Goal: Information Seeking & Learning: Learn about a topic

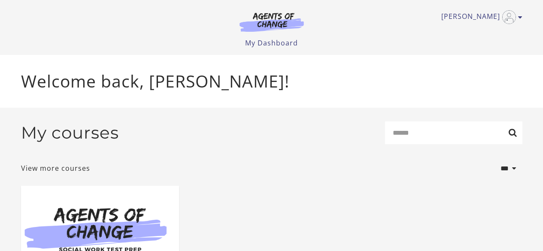
click at [397, 178] on div "**********" at bounding box center [271, 168] width 501 height 21
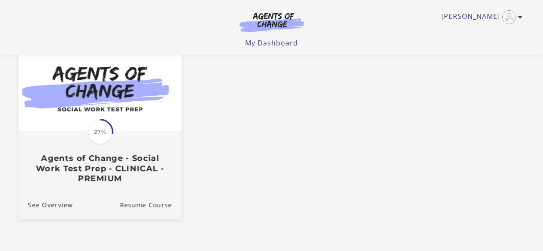
scroll to position [86, 0]
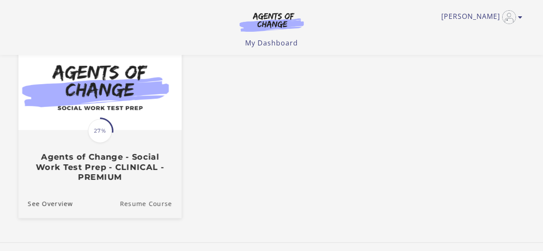
click at [136, 206] on link "Resume Course" at bounding box center [151, 203] width 62 height 29
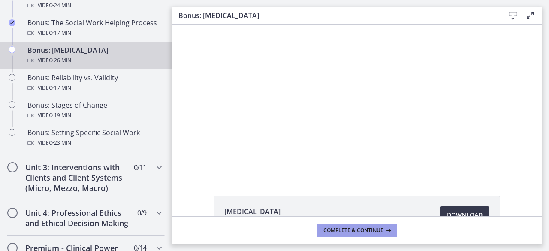
click at [385, 230] on icon at bounding box center [387, 230] width 9 height 7
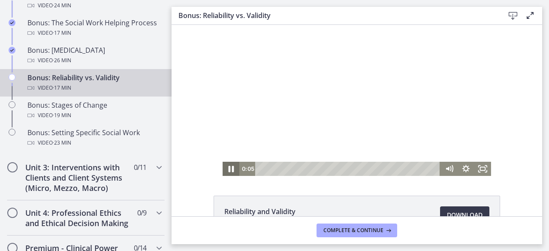
click at [230, 166] on icon "Pause" at bounding box center [231, 168] width 20 height 17
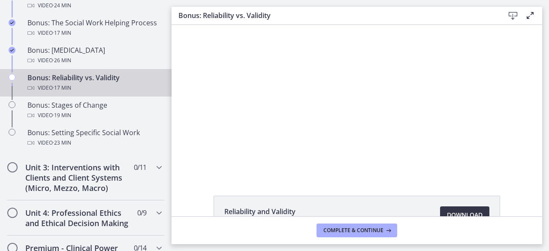
click at [463, 208] on link "Download Opens in a new window" at bounding box center [464, 214] width 49 height 17
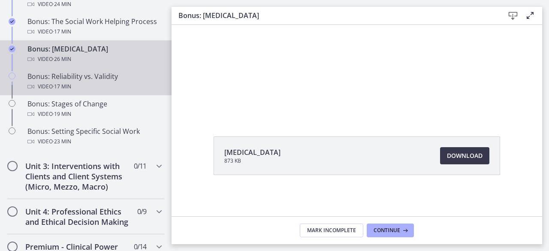
scroll to position [729, 0]
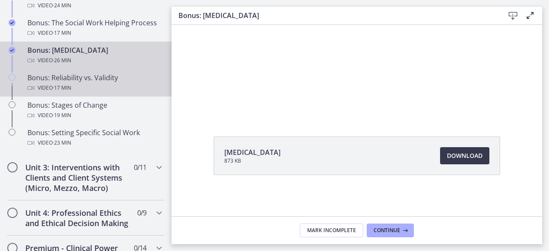
click at [111, 75] on div "Bonus: Reliability vs. Validity Video · 17 min" at bounding box center [94, 82] width 134 height 21
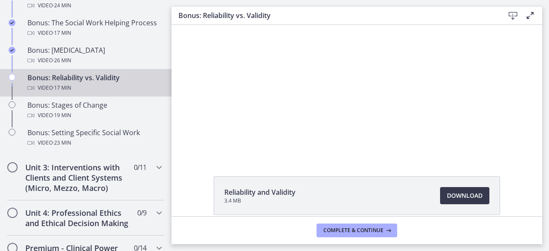
scroll to position [43, 0]
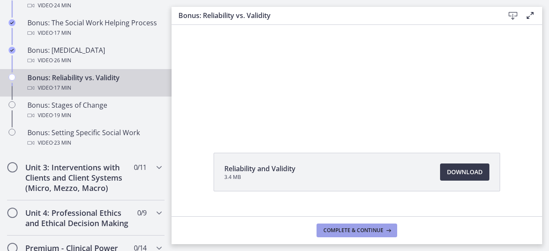
click at [382, 233] on span "Complete & continue" at bounding box center [353, 230] width 60 height 7
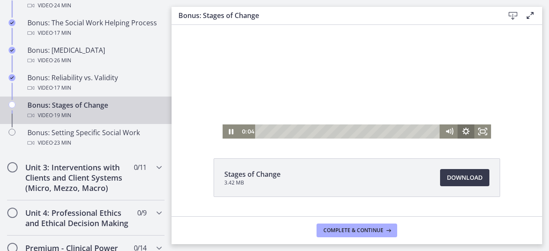
scroll to position [43, 0]
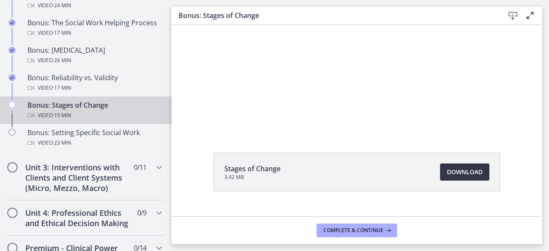
click at [469, 175] on span "Download Opens in a new window" at bounding box center [465, 172] width 36 height 10
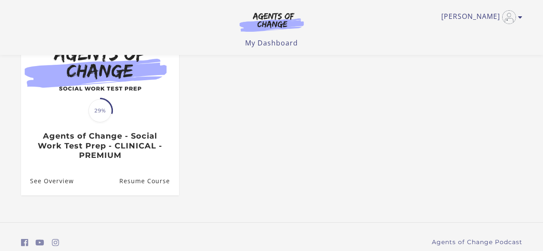
scroll to position [129, 0]
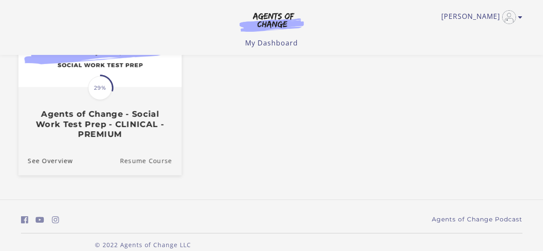
click at [148, 165] on link "Resume Course" at bounding box center [151, 160] width 62 height 29
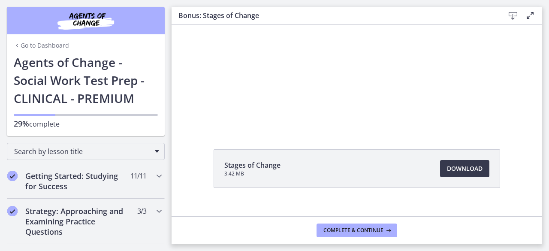
scroll to position [59, 0]
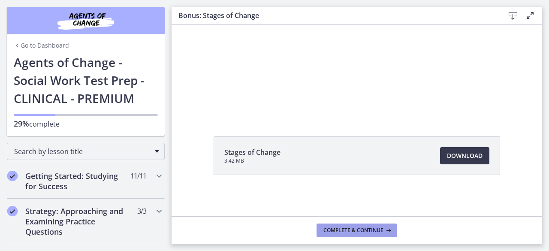
click at [354, 232] on span "Complete & continue" at bounding box center [353, 230] width 60 height 7
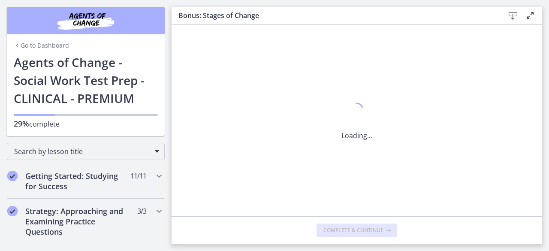
scroll to position [0, 0]
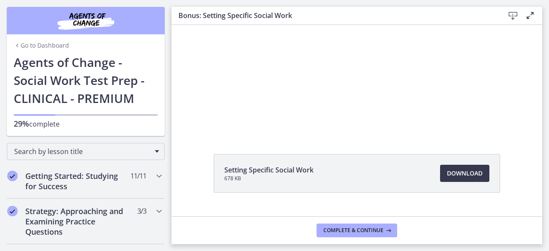
scroll to position [43, 0]
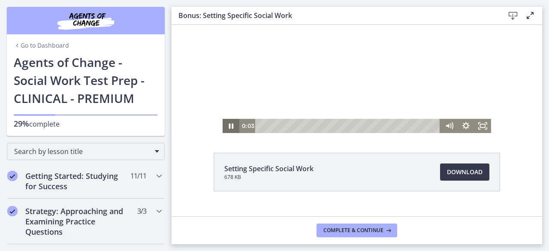
drag, startPoint x: 227, startPoint y: 127, endPoint x: 236, endPoint y: 132, distance: 10.5
click at [229, 128] on icon "Pause" at bounding box center [231, 127] width 5 height 6
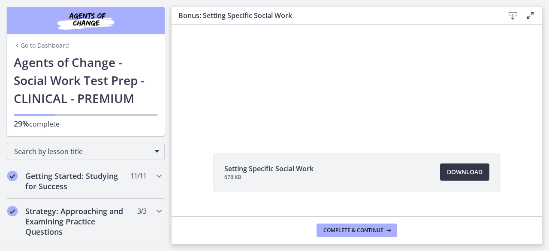
click at [447, 169] on span "Download Opens in a new window" at bounding box center [465, 172] width 36 height 10
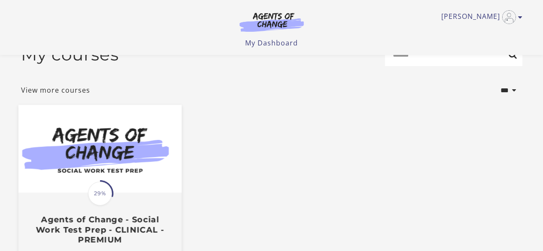
scroll to position [129, 0]
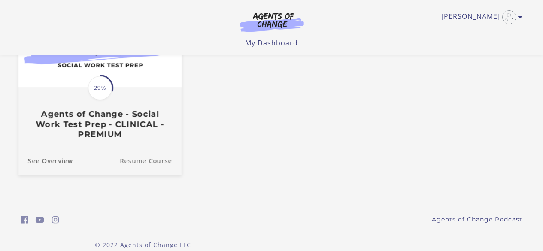
click at [149, 164] on link "Resume Course" at bounding box center [151, 160] width 62 height 29
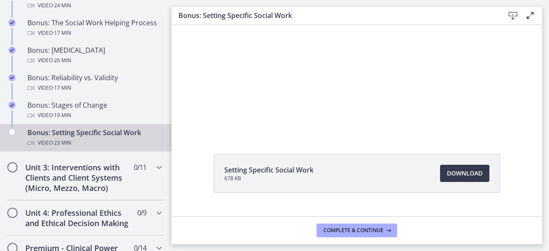
scroll to position [43, 0]
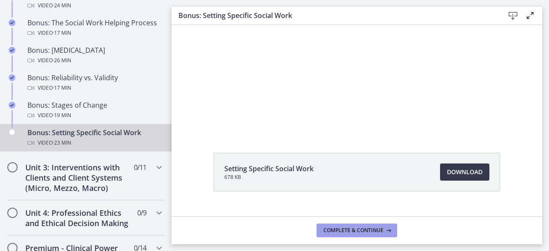
click at [369, 229] on span "Complete & continue" at bounding box center [353, 230] width 60 height 7
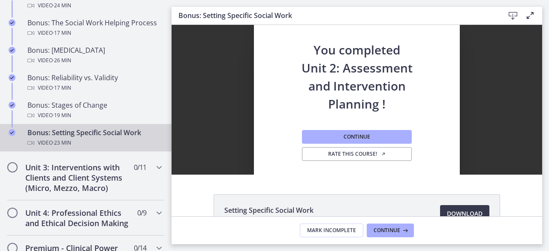
scroll to position [0, 0]
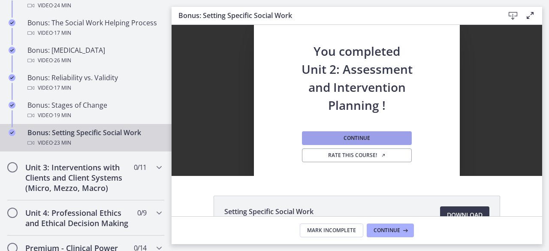
click at [388, 139] on button "Continue" at bounding box center [357, 138] width 110 height 14
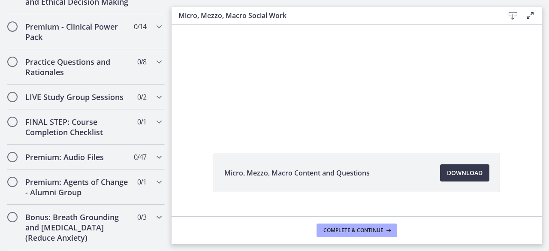
scroll to position [43, 0]
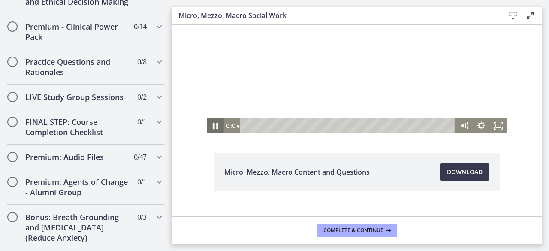
click at [214, 127] on icon "Pause" at bounding box center [216, 126] width 6 height 7
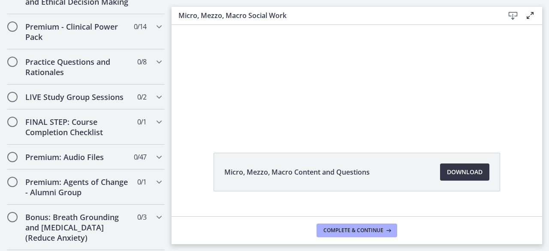
click at [450, 173] on span "Download Opens in a new window" at bounding box center [465, 172] width 36 height 10
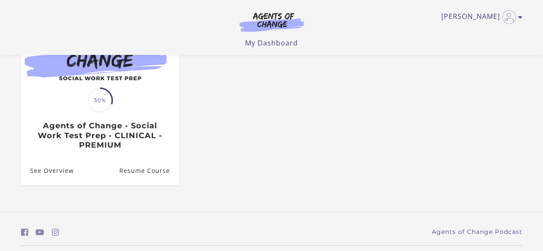
scroll to position [142, 0]
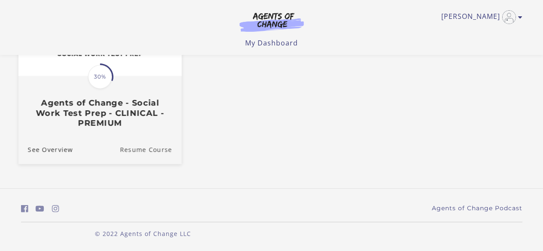
click at [156, 147] on link "Resume Course" at bounding box center [151, 149] width 62 height 29
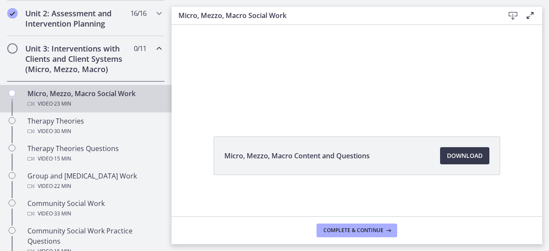
scroll to position [300, 0]
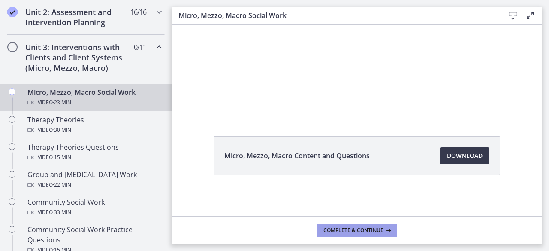
click at [349, 229] on span "Complete & continue" at bounding box center [353, 230] width 60 height 7
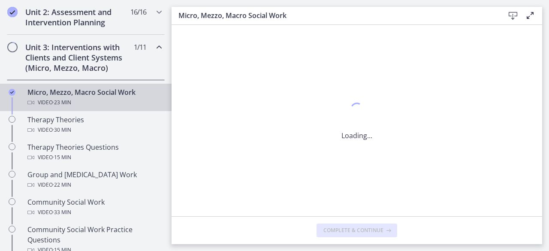
scroll to position [0, 0]
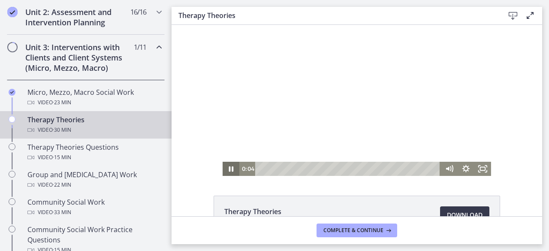
click at [229, 169] on icon "Pause" at bounding box center [231, 169] width 17 height 14
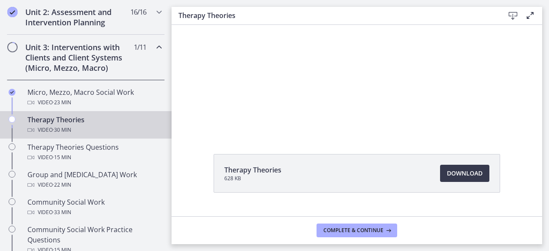
scroll to position [43, 0]
click at [459, 175] on span "Download Opens in a new window" at bounding box center [465, 172] width 36 height 10
